Goal: Book appointment/travel/reservation

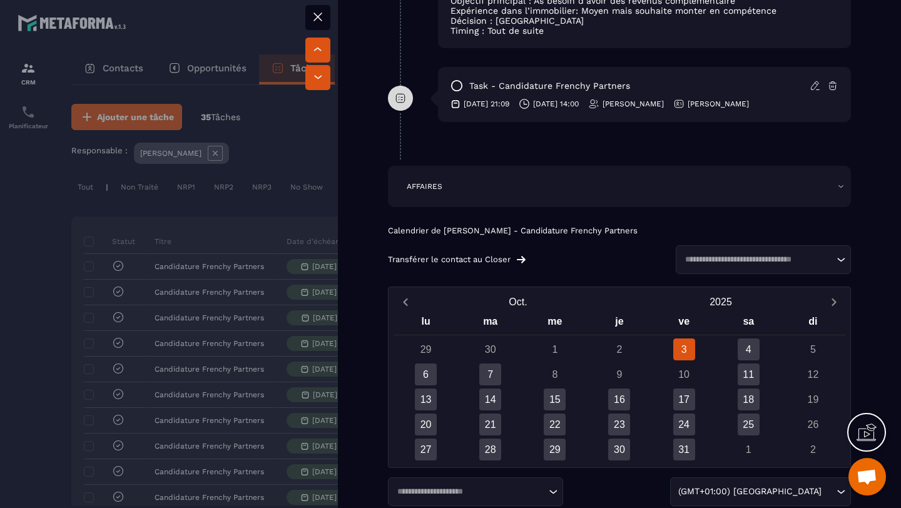
scroll to position [852, 0]
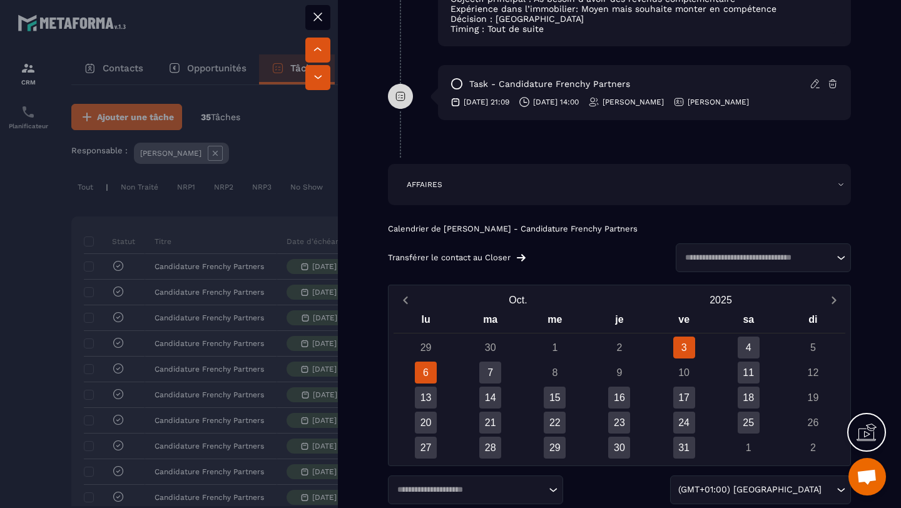
click at [424, 384] on div "6" at bounding box center [426, 373] width 22 height 22
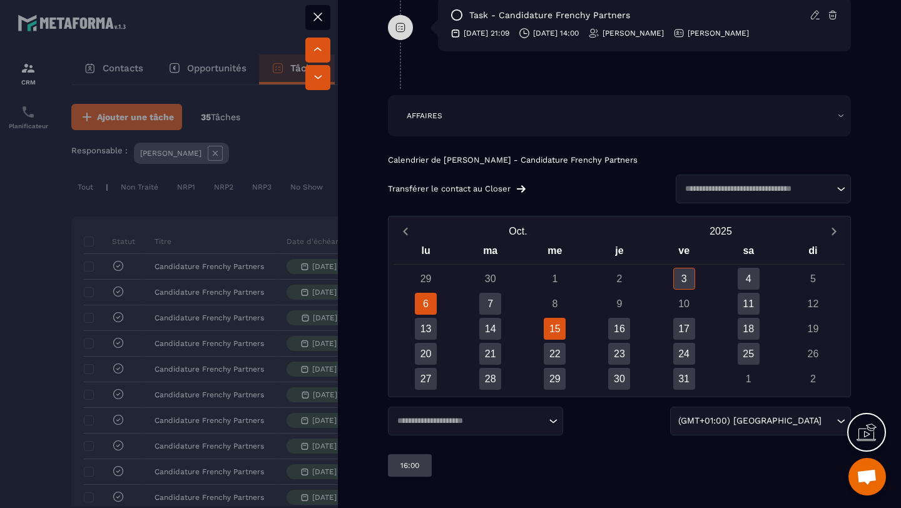
scroll to position [935, 0]
click at [407, 464] on p "16:00" at bounding box center [409, 466] width 19 height 10
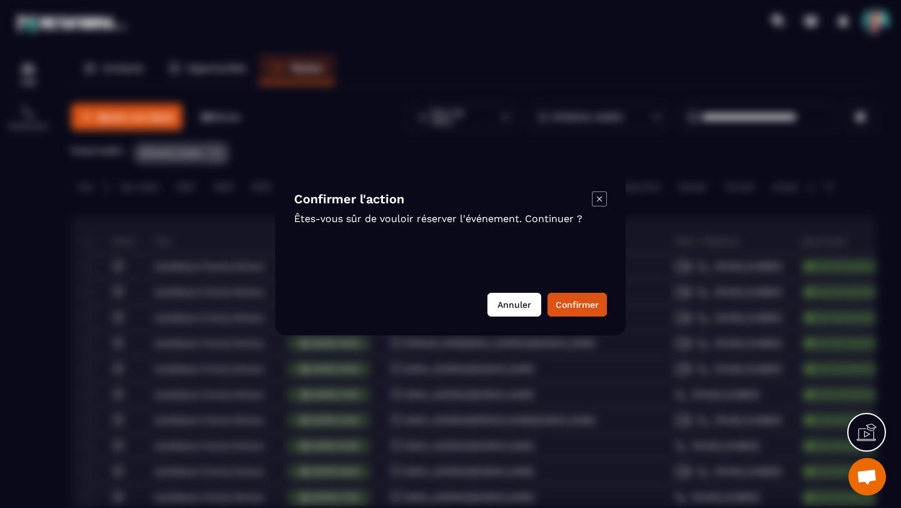
click at [523, 307] on button "Annuler" at bounding box center [514, 305] width 54 height 24
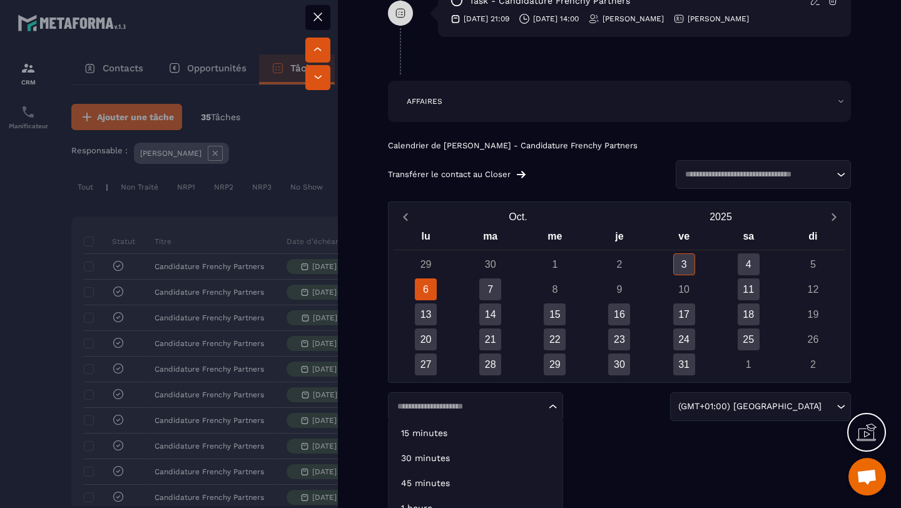
click at [549, 413] on icon "Search for option" at bounding box center [553, 406] width 13 height 13
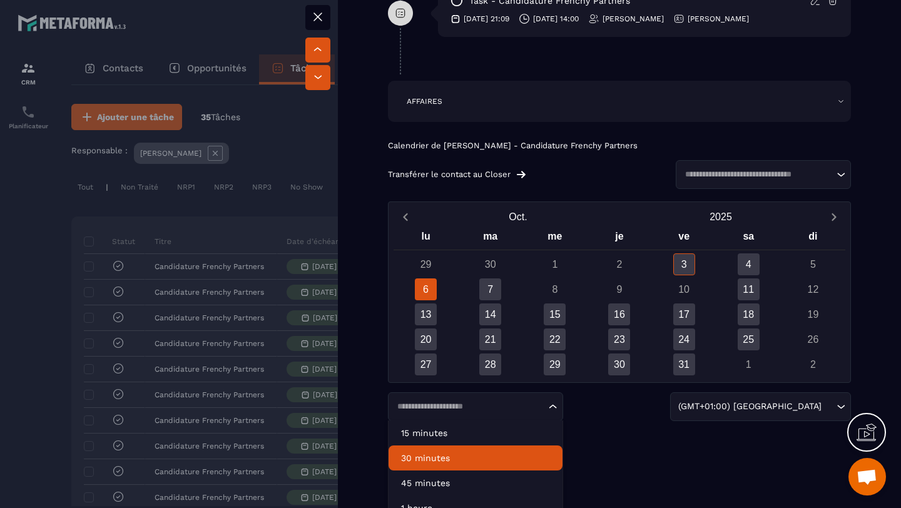
click at [512, 464] on p "30 minutes" at bounding box center [475, 458] width 149 height 13
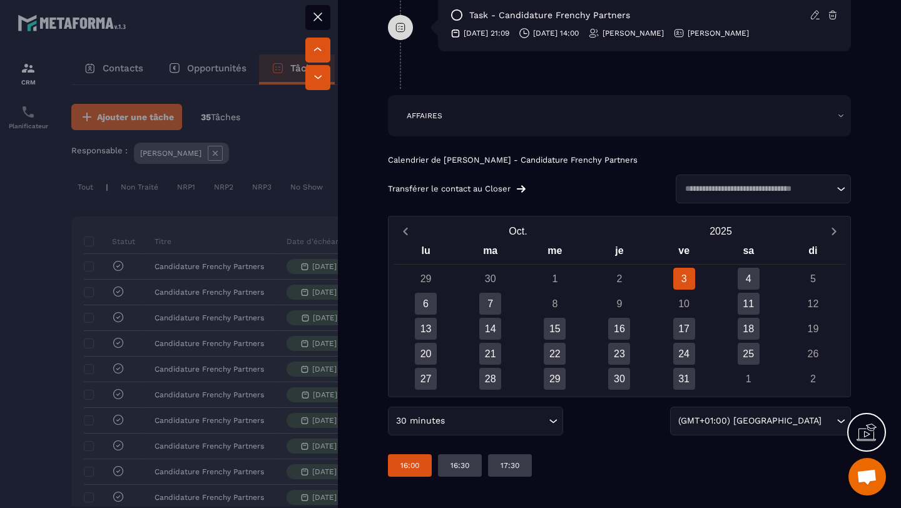
click at [407, 464] on p "16:00" at bounding box center [409, 466] width 19 height 10
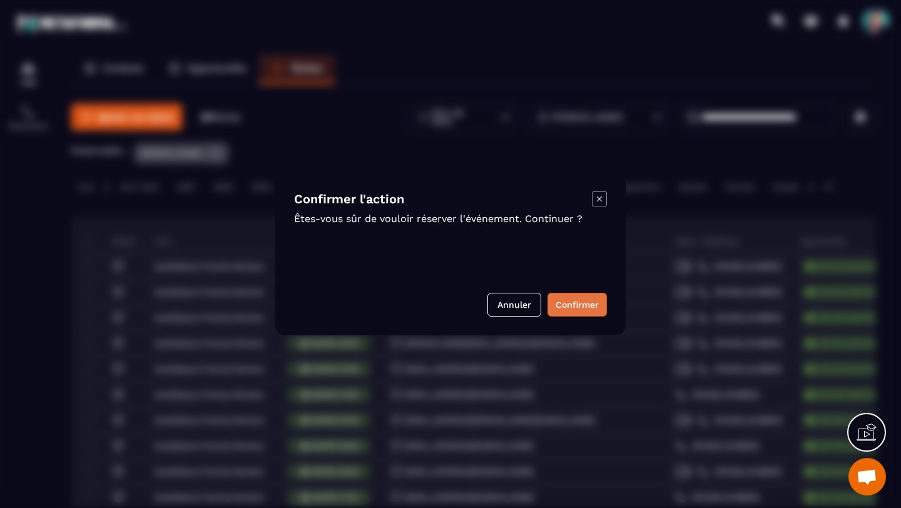
click at [571, 301] on button "Confirmer" at bounding box center [577, 305] width 59 height 24
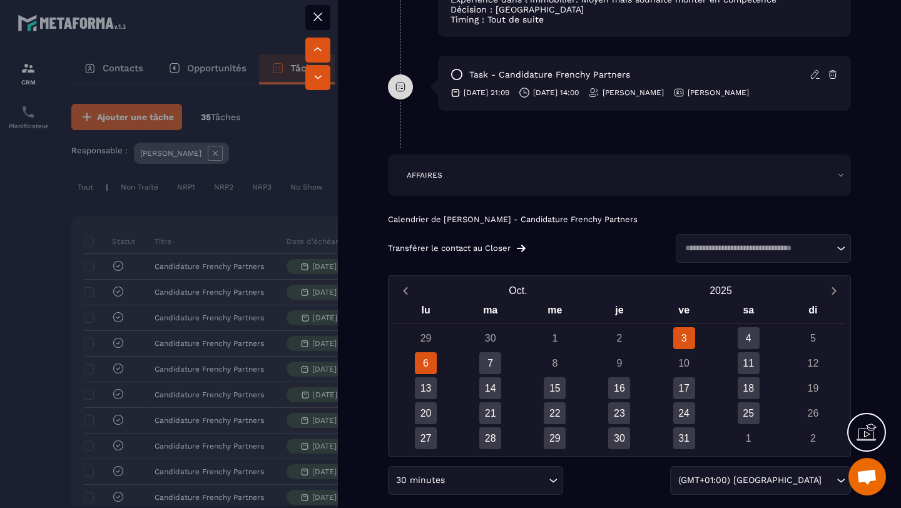
click at [430, 374] on div "6" at bounding box center [426, 363] width 22 height 22
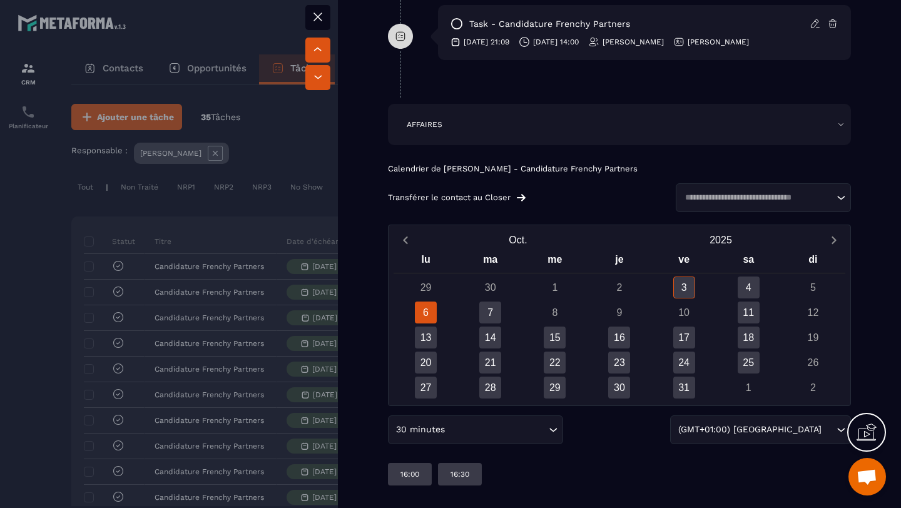
scroll to position [1009, 0]
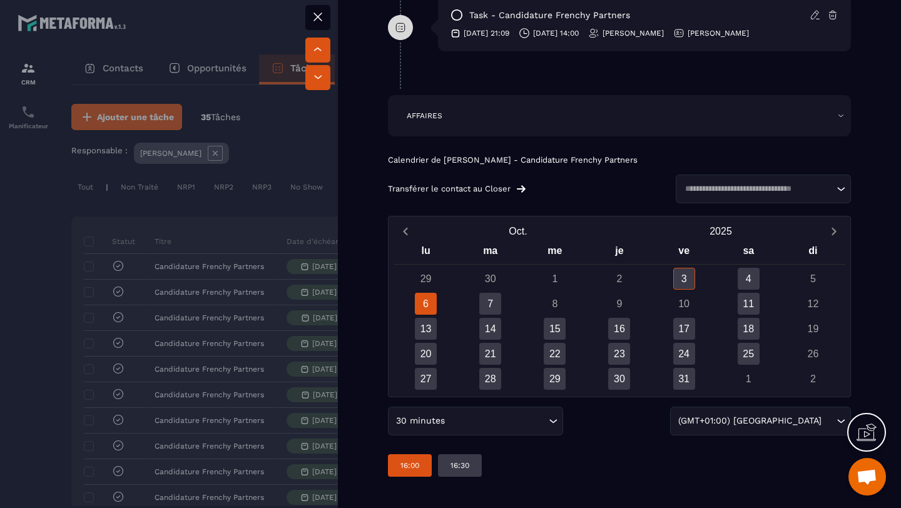
click at [410, 463] on p "16:00" at bounding box center [409, 466] width 19 height 10
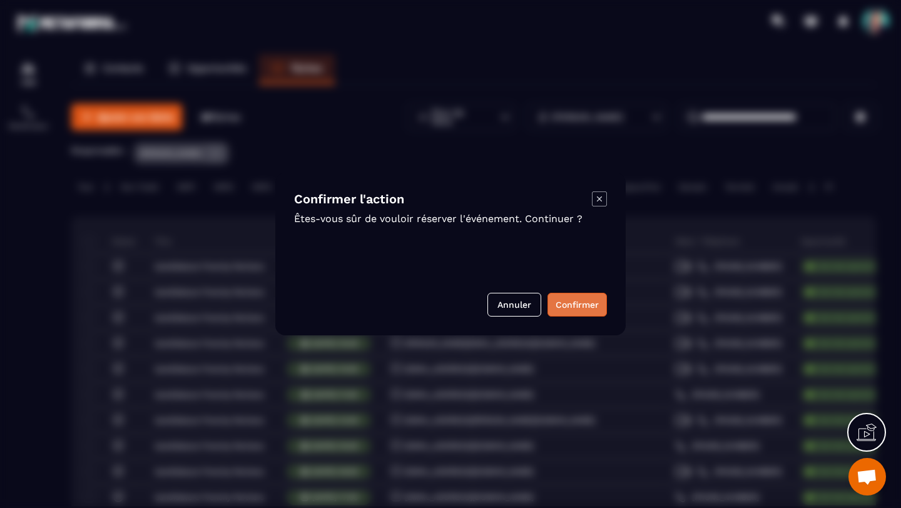
click at [570, 300] on button "Confirmer" at bounding box center [577, 305] width 59 height 24
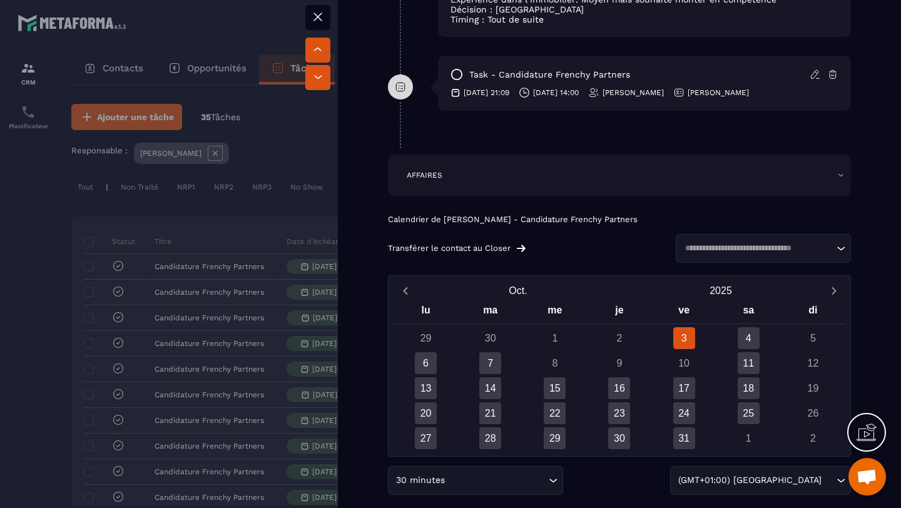
click at [318, 17] on icon at bounding box center [318, 17] width 8 height 8
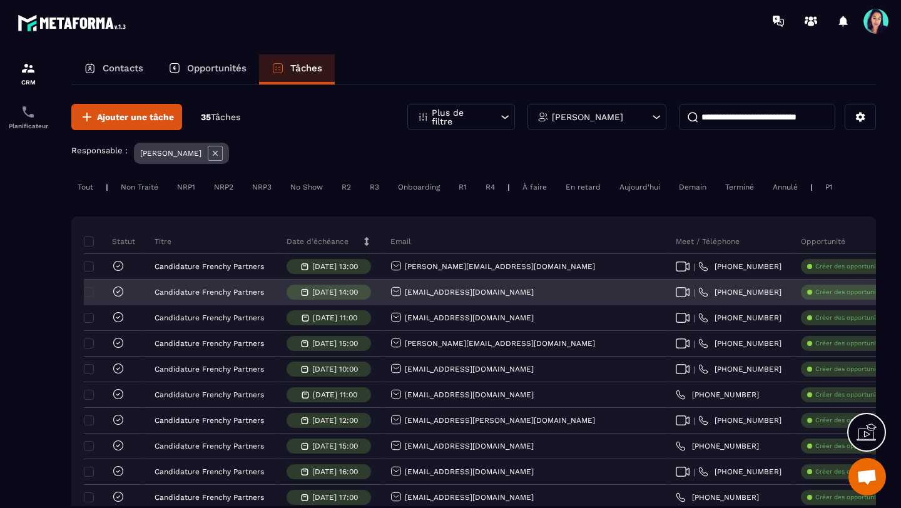
click at [317, 292] on p "[DATE] 14:00" at bounding box center [335, 292] width 46 height 9
